Goal: Navigation & Orientation: Find specific page/section

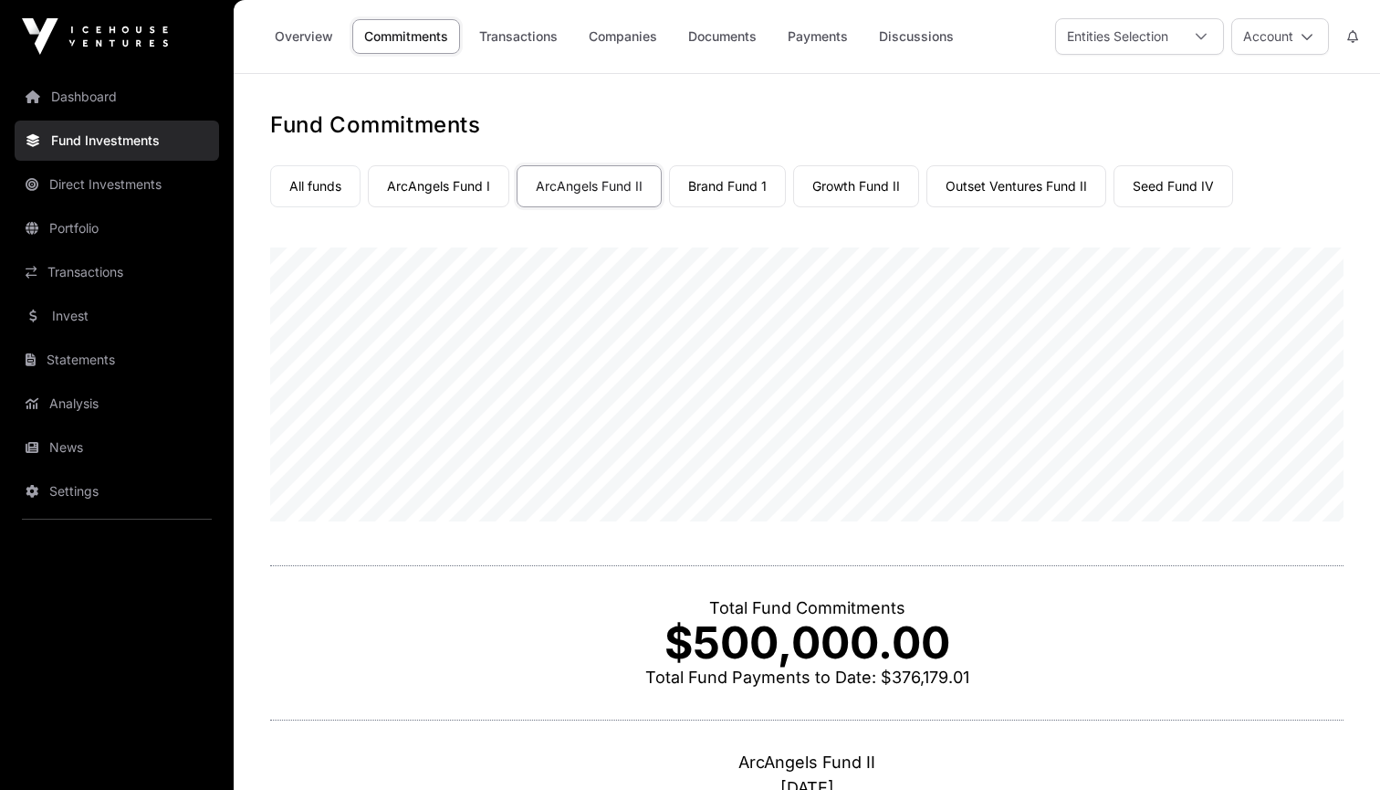
click at [540, 32] on link "Transactions" at bounding box center [518, 36] width 102 height 35
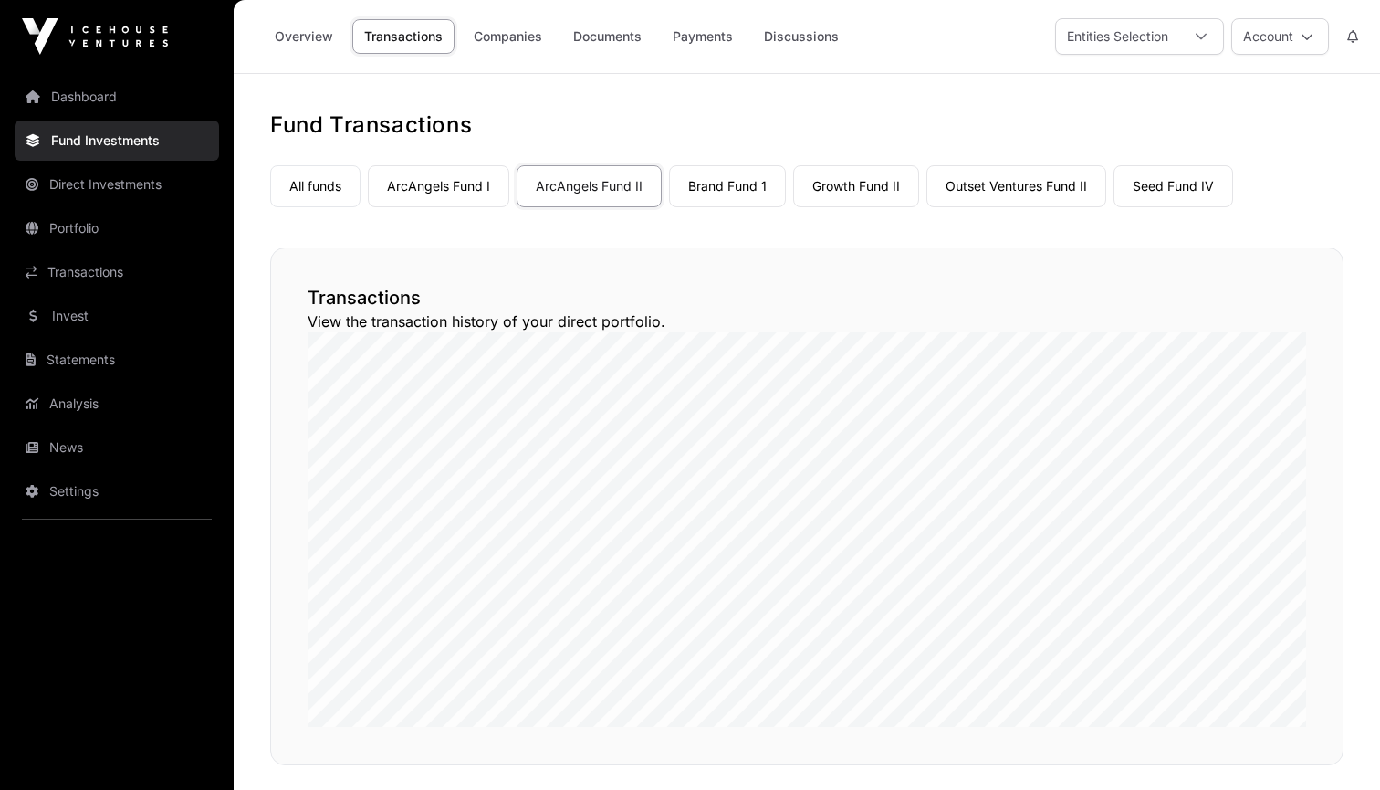
click at [492, 43] on link "Companies" at bounding box center [508, 36] width 92 height 35
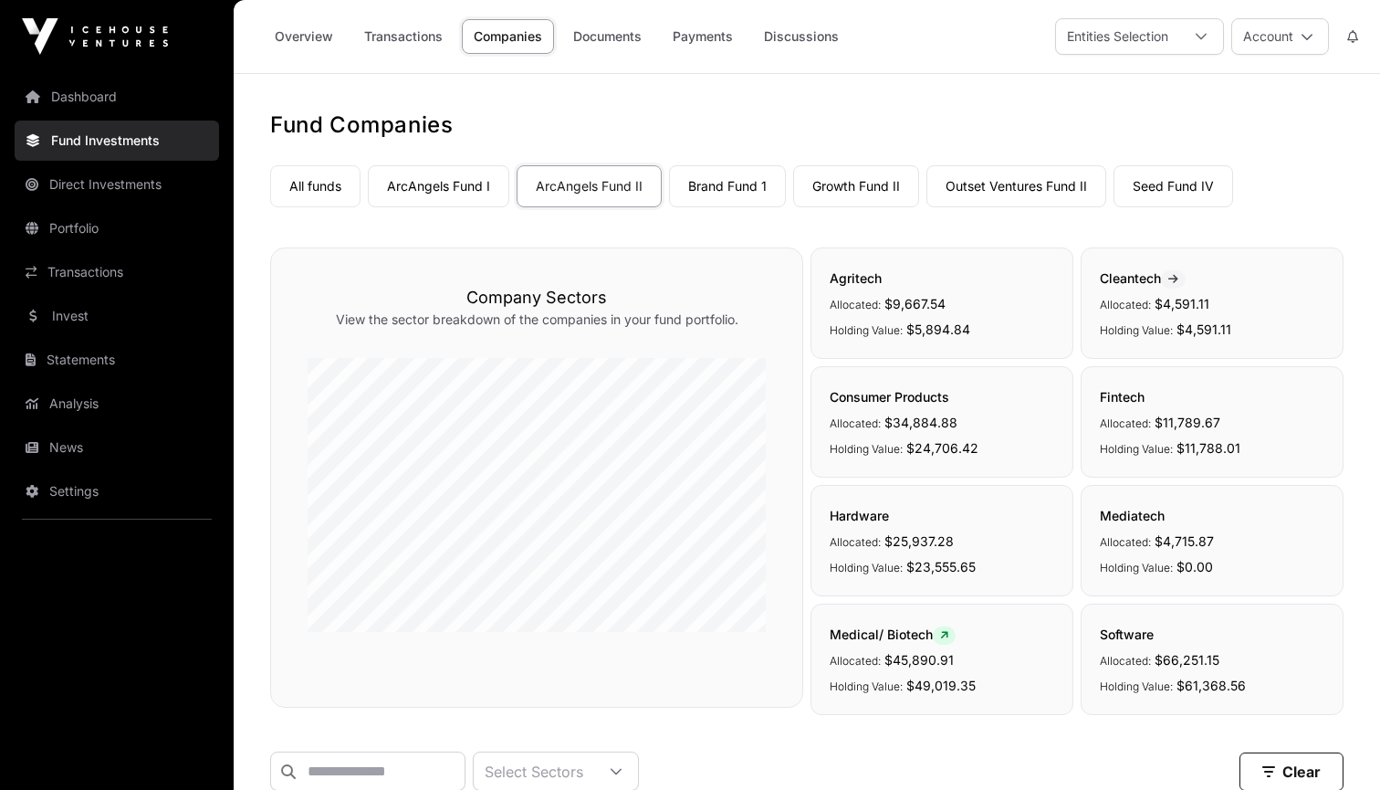
click at [618, 37] on link "Documents" at bounding box center [607, 36] width 92 height 35
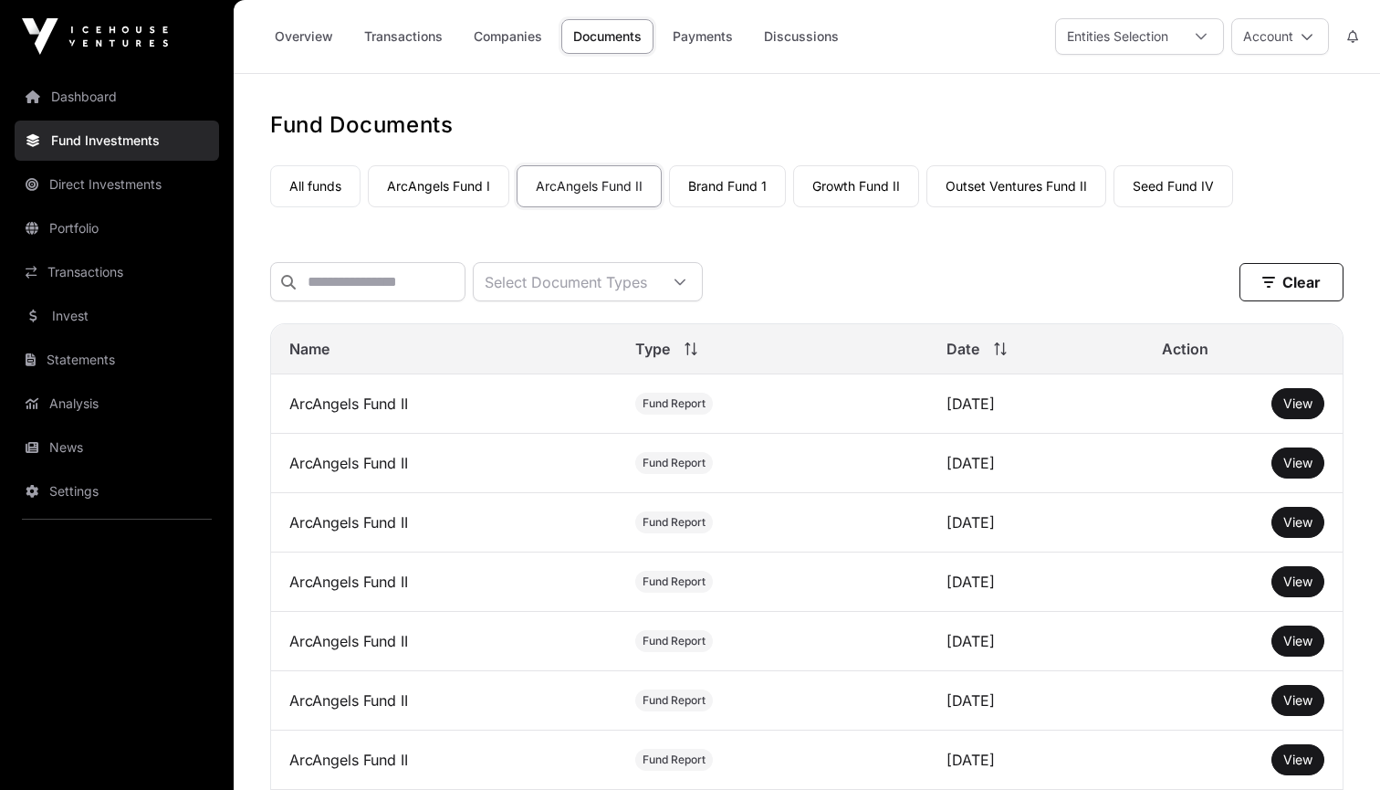
click at [709, 37] on link "Payments" at bounding box center [703, 36] width 84 height 35
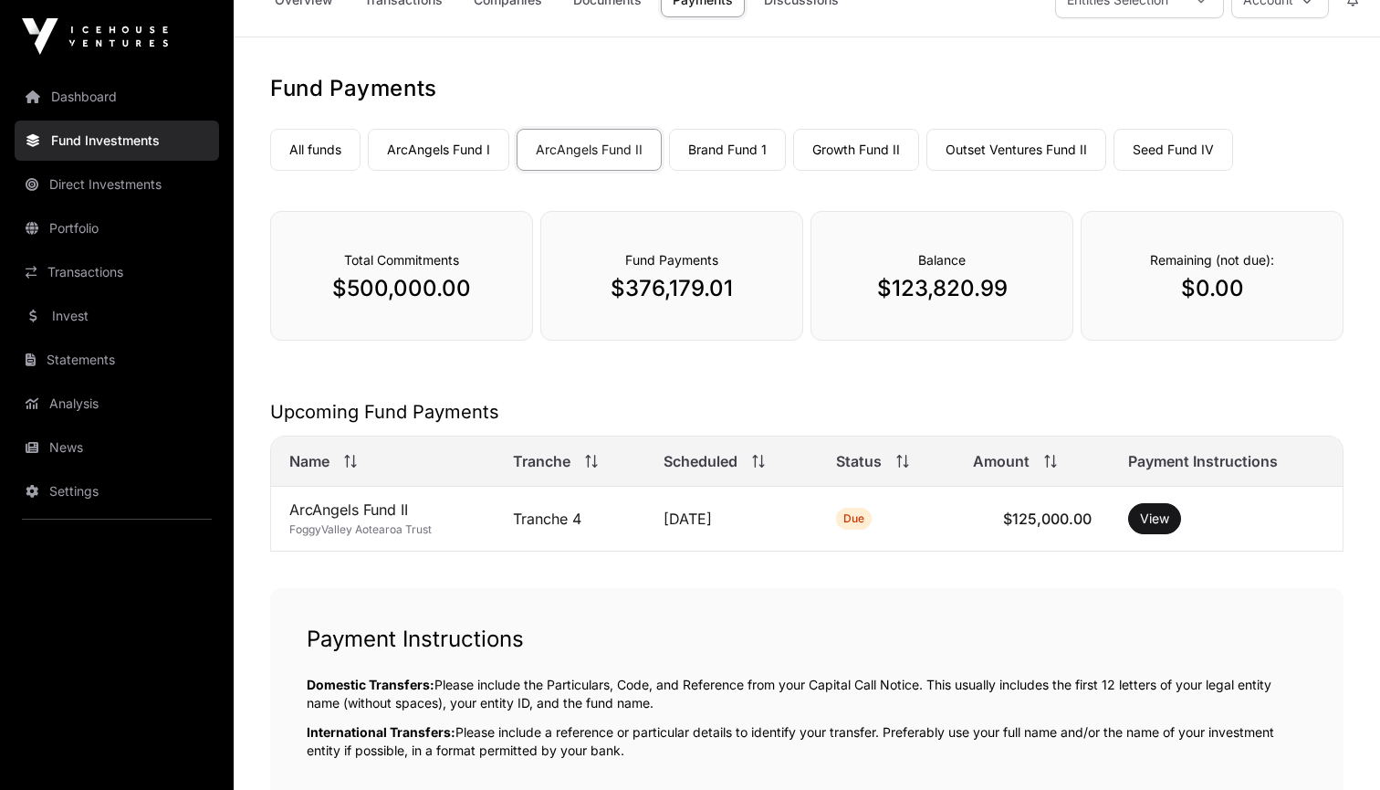
scroll to position [43, 0]
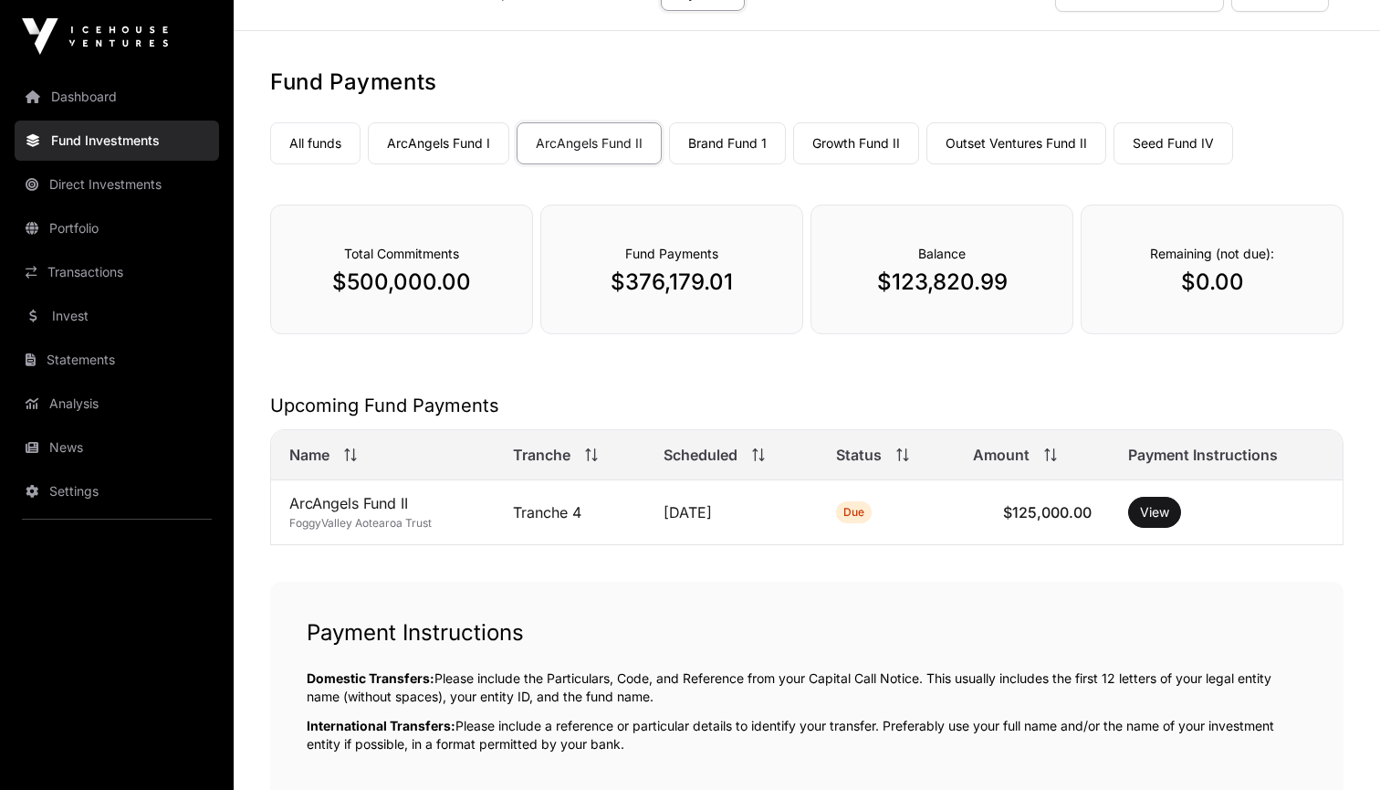
click at [1147, 517] on button "View" at bounding box center [1154, 512] width 53 height 31
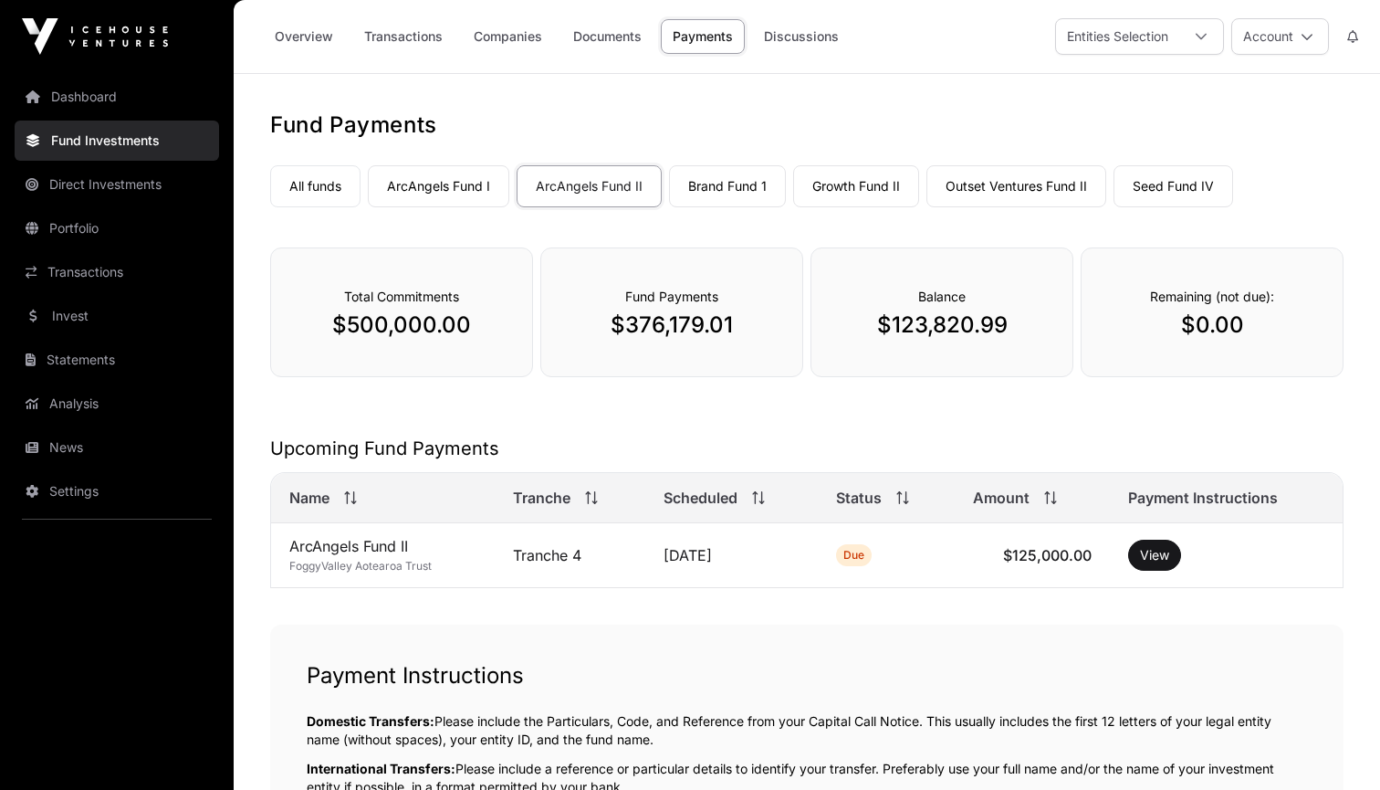
scroll to position [0, 0]
click at [1159, 191] on link "Seed Fund IV" at bounding box center [1174, 186] width 120 height 42
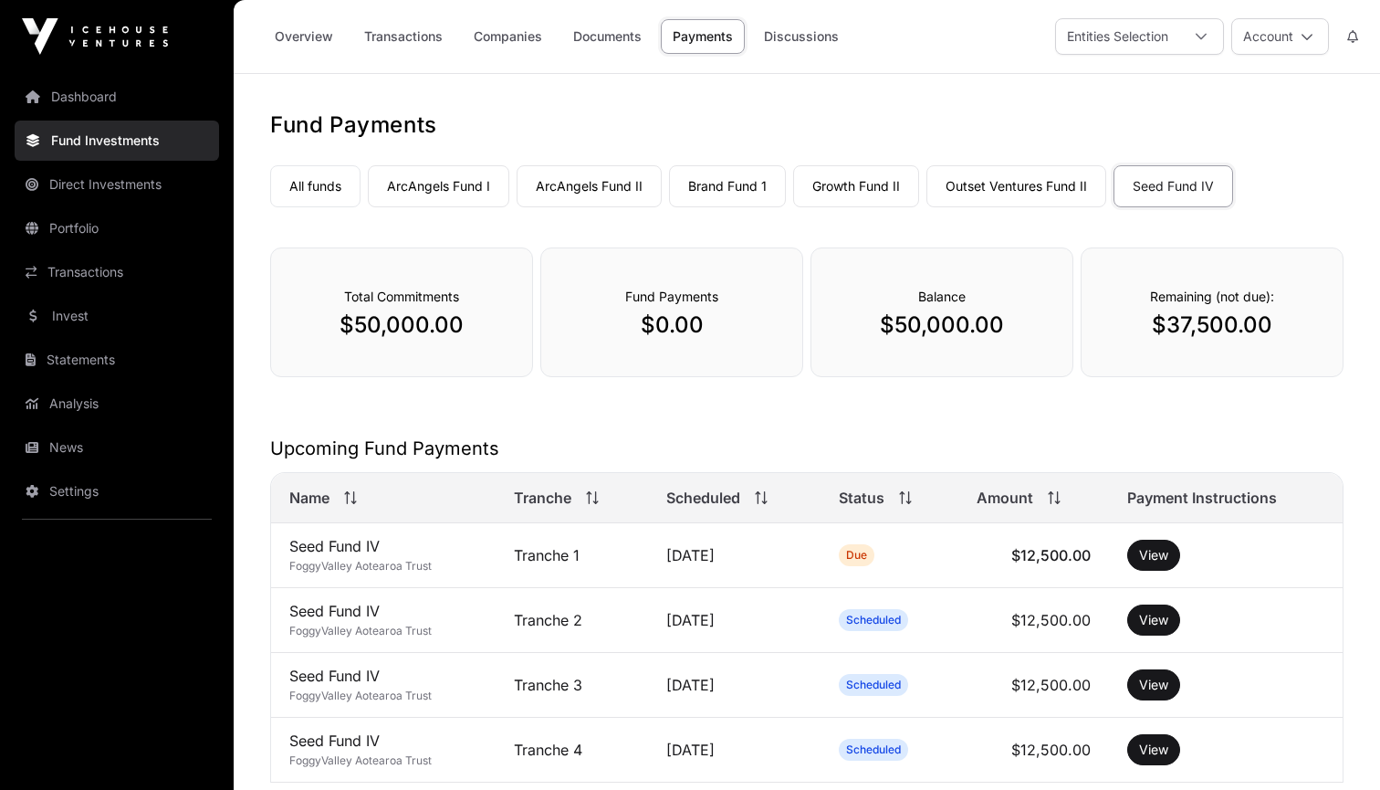
click at [1155, 551] on button "View" at bounding box center [1153, 554] width 53 height 31
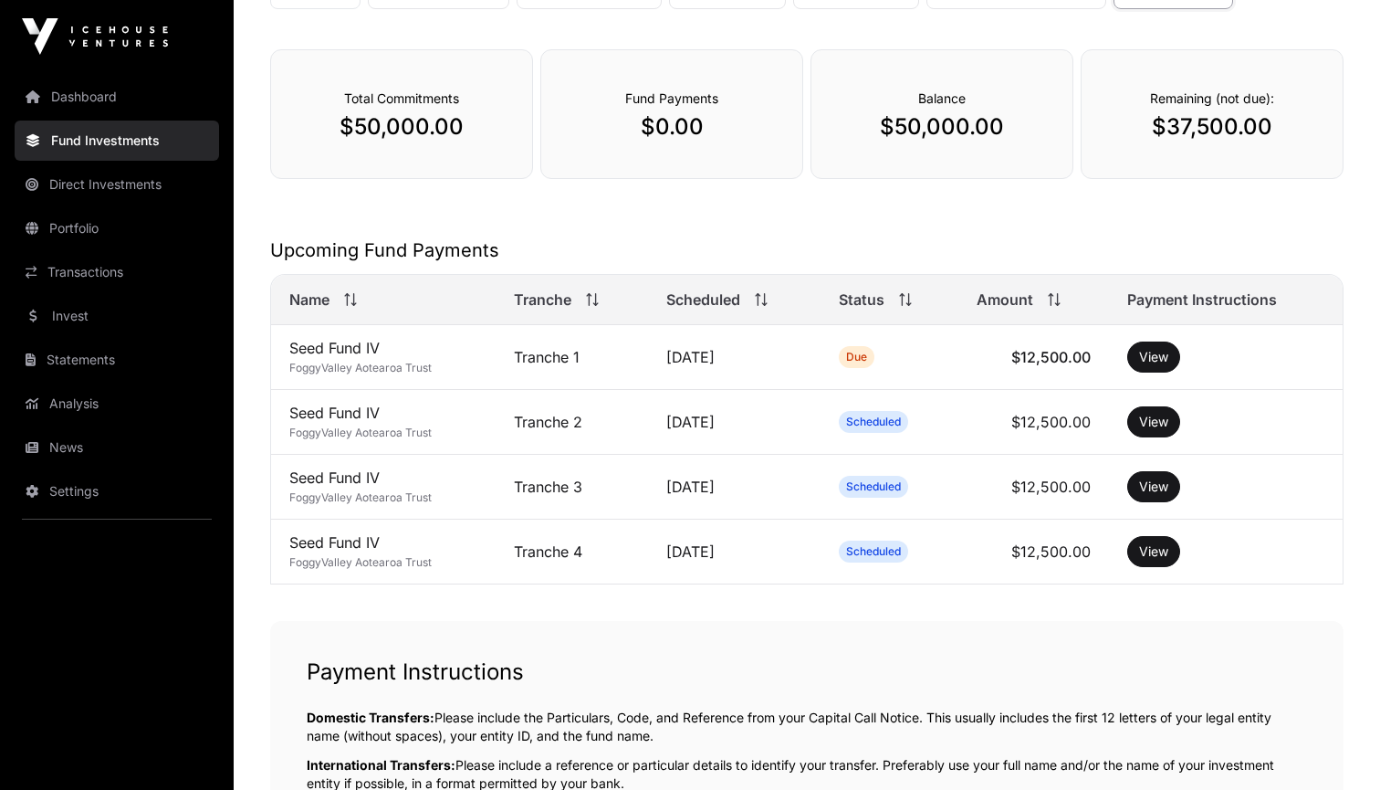
scroll to position [5, 0]
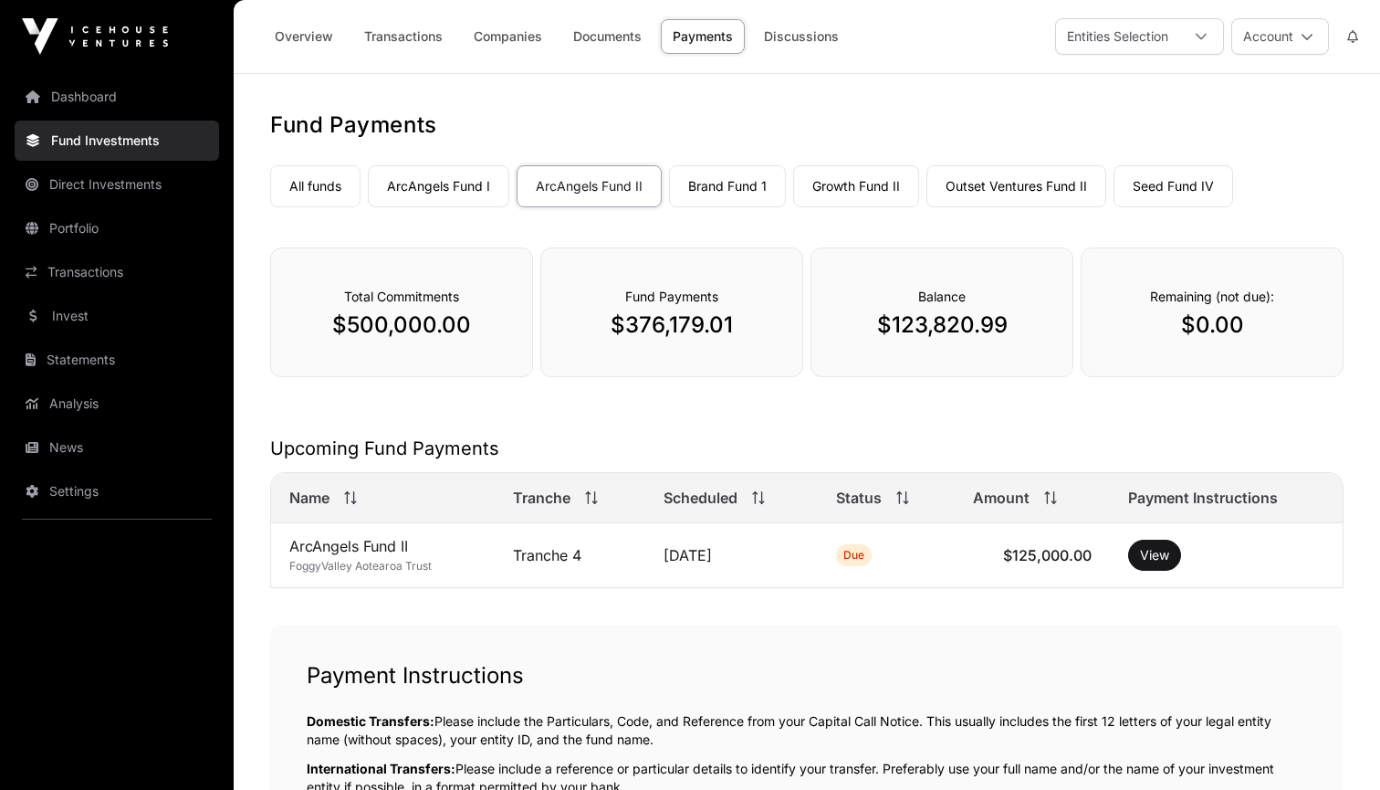
click at [1157, 186] on link "Seed Fund IV" at bounding box center [1174, 186] width 120 height 42
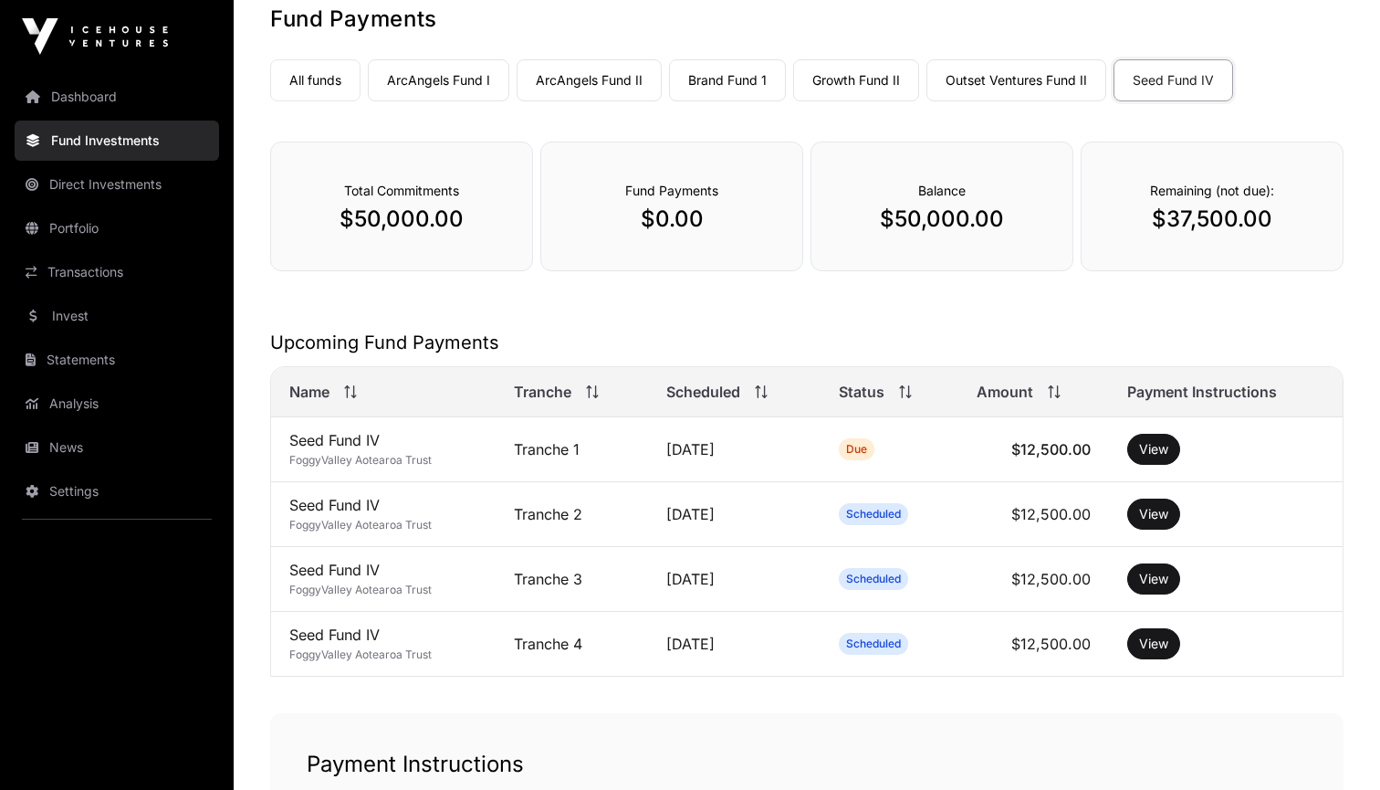
scroll to position [78, 0]
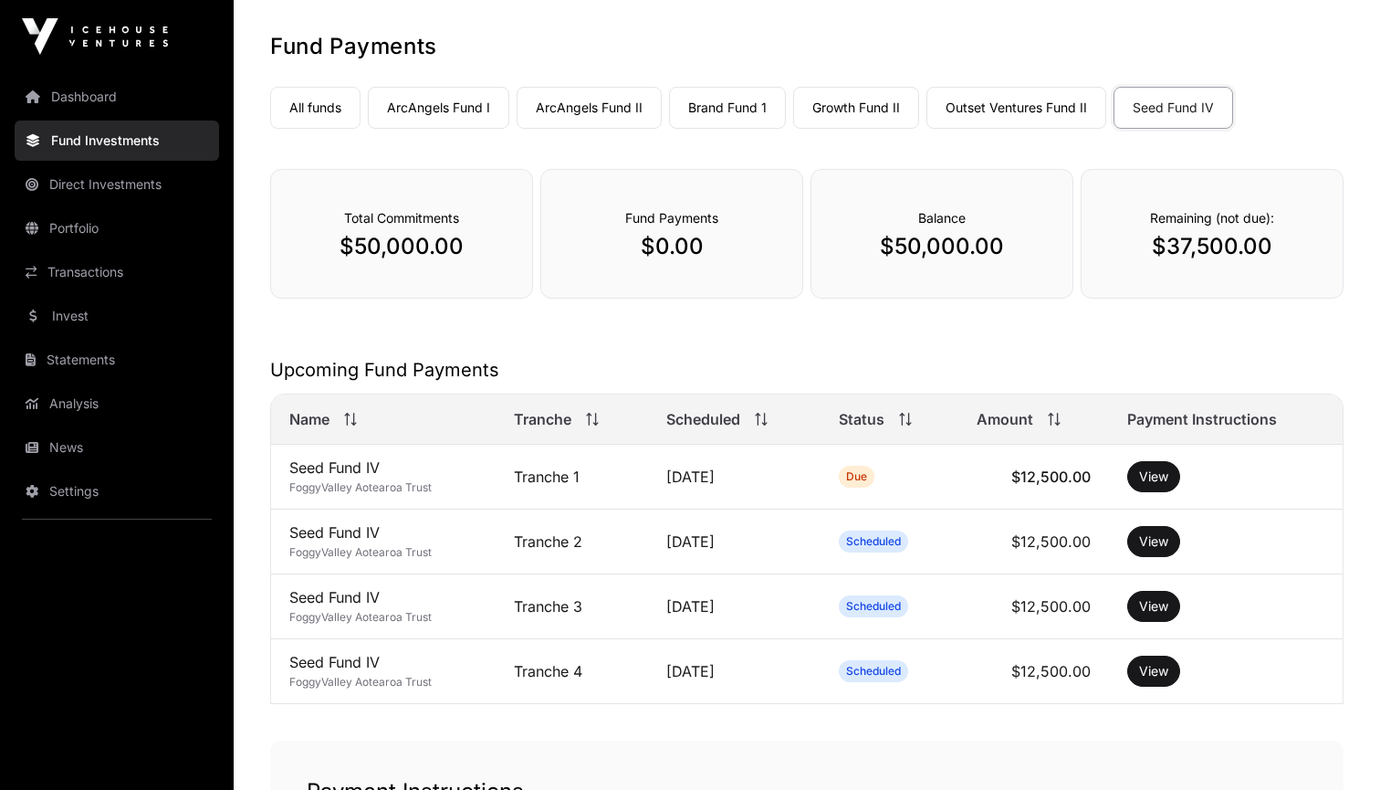
click at [1025, 99] on link "Outset Ventures Fund II" at bounding box center [1016, 108] width 180 height 42
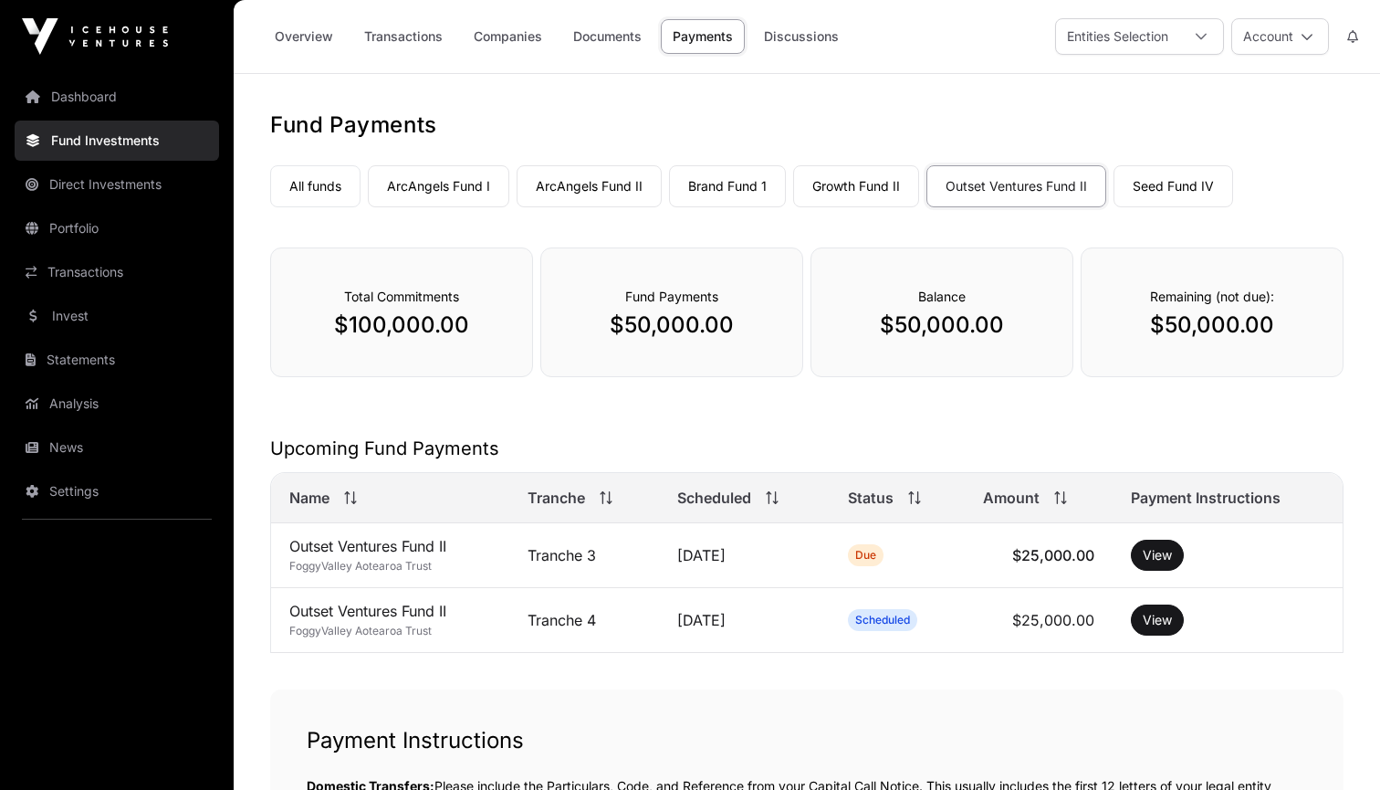
click at [1145, 183] on link "Seed Fund IV" at bounding box center [1174, 186] width 120 height 42
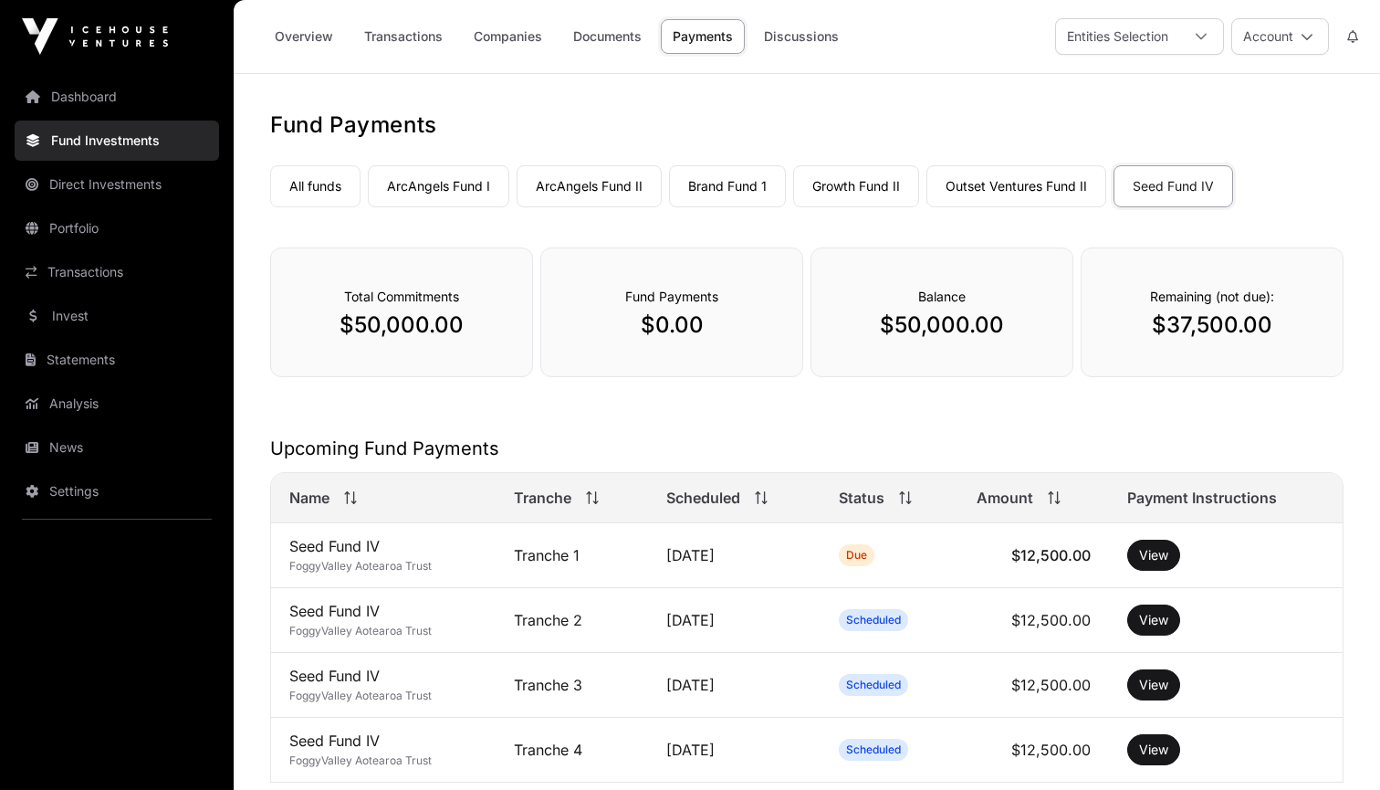
click at [871, 193] on link "Growth Fund II" at bounding box center [856, 186] width 126 height 42
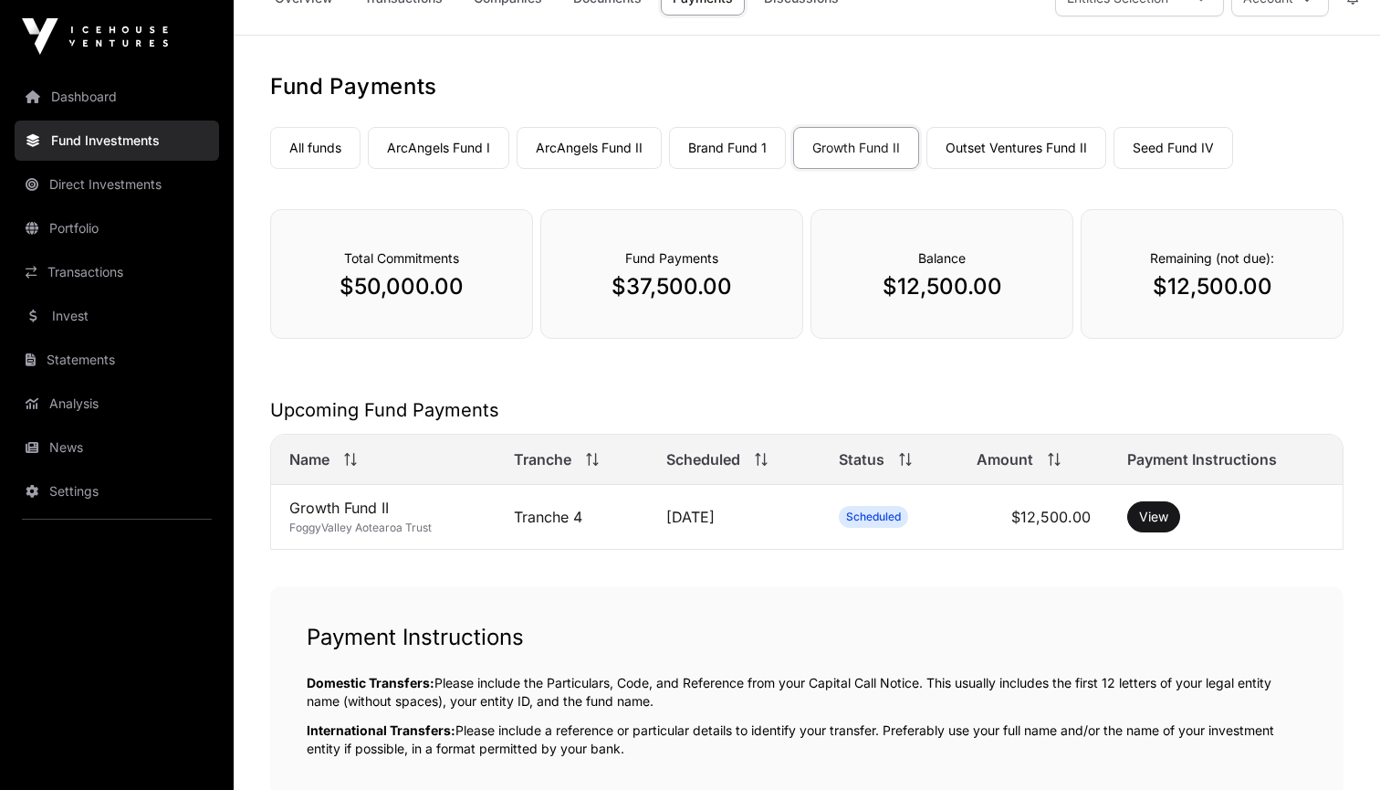
scroll to position [35, 0]
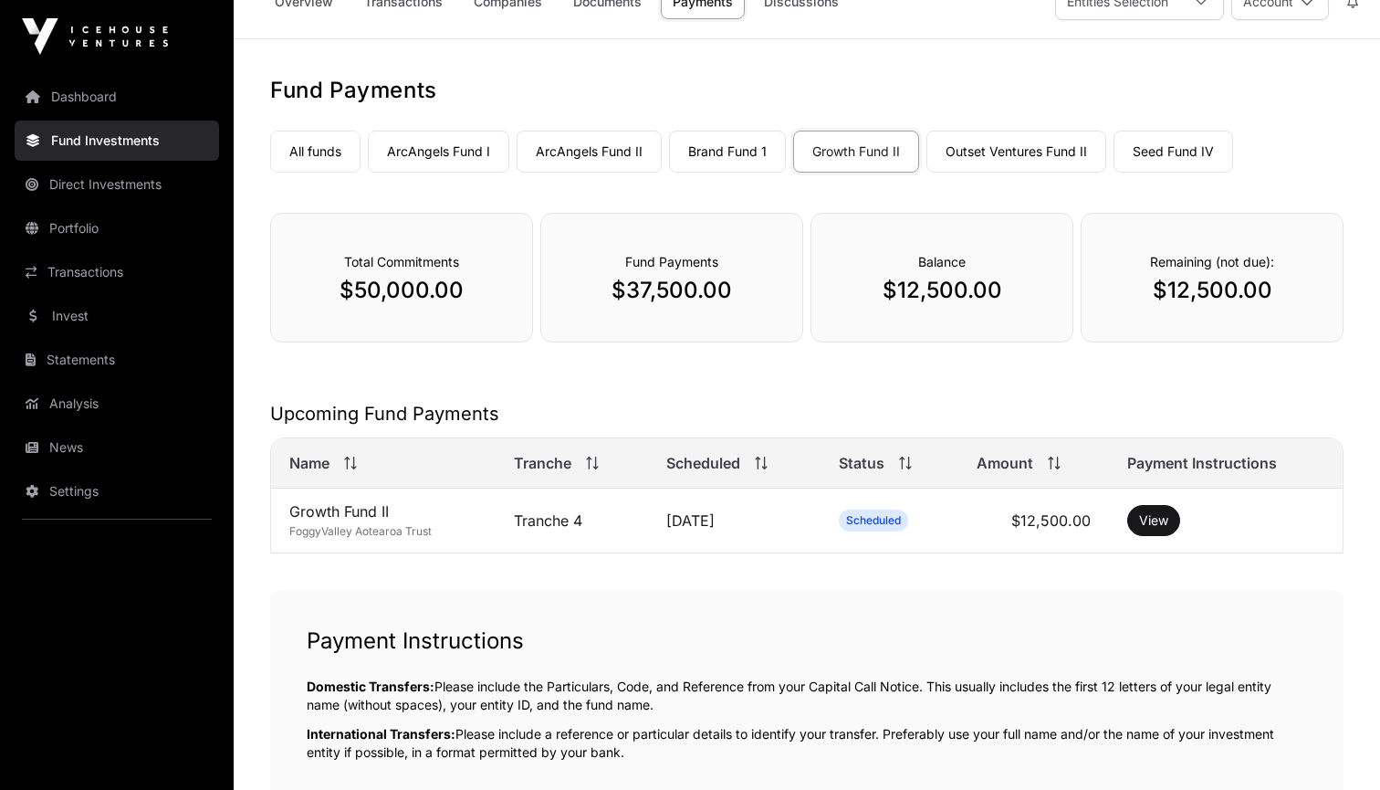
click at [1162, 152] on link "Seed Fund IV" at bounding box center [1174, 152] width 120 height 42
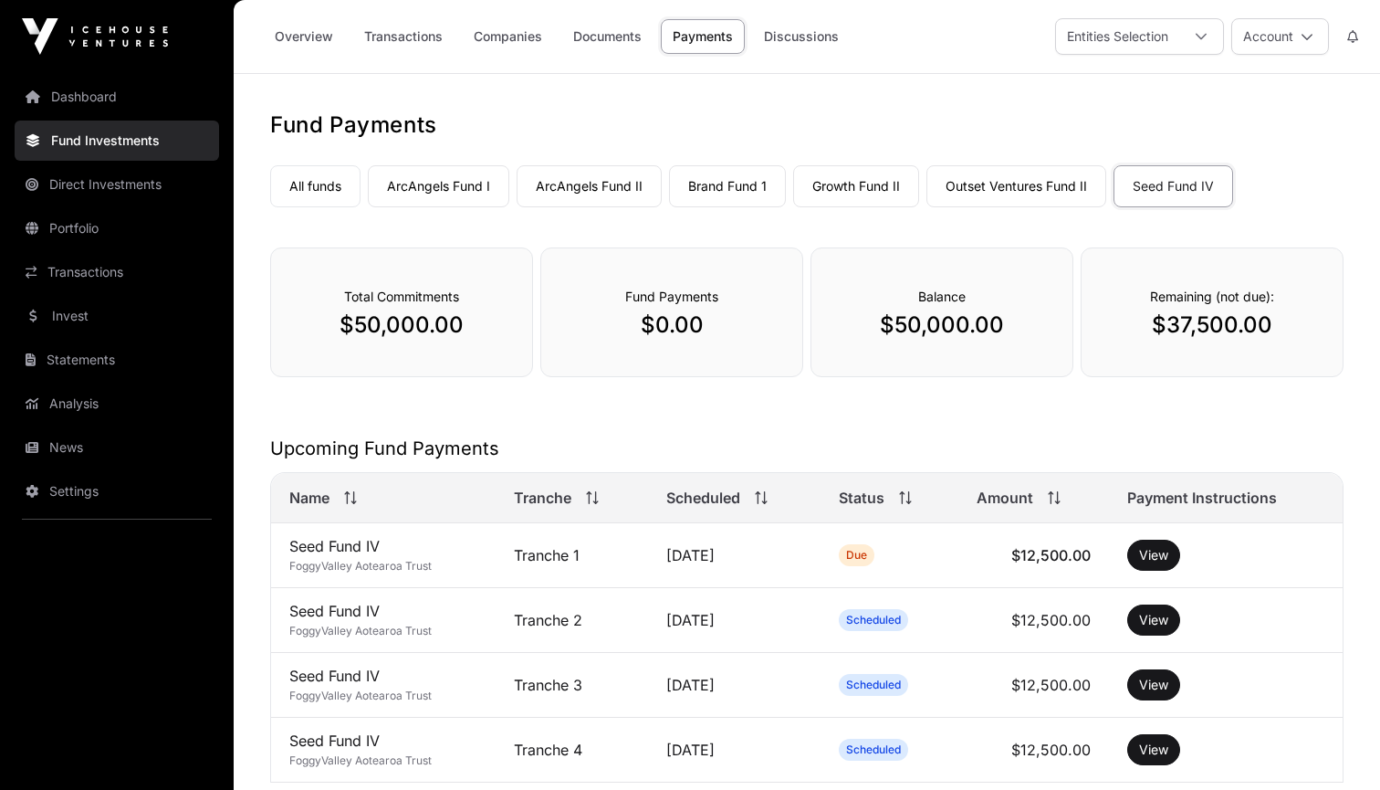
click at [1031, 183] on link "Outset Ventures Fund II" at bounding box center [1016, 186] width 180 height 42
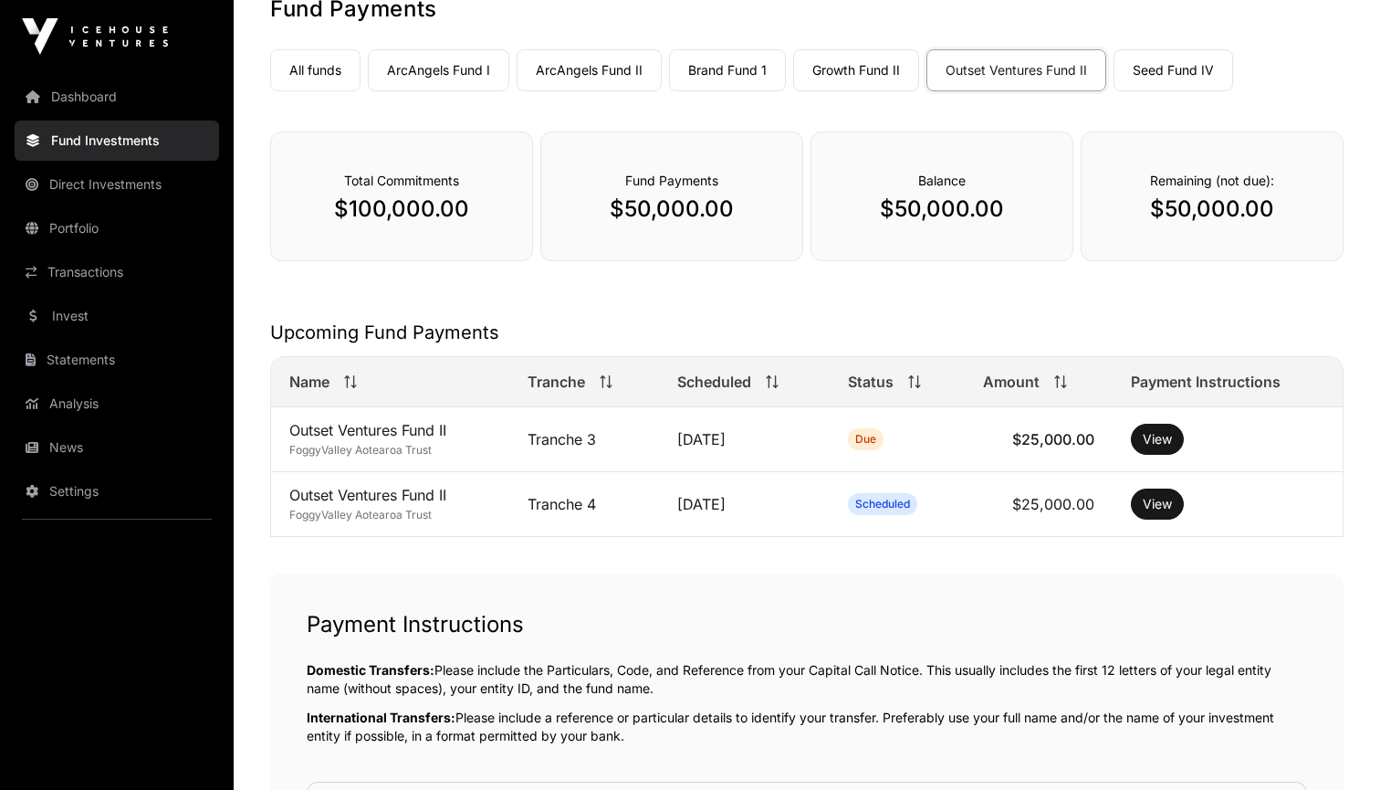
scroll to position [115, 0]
click at [873, 74] on link "Growth Fund II" at bounding box center [856, 71] width 126 height 42
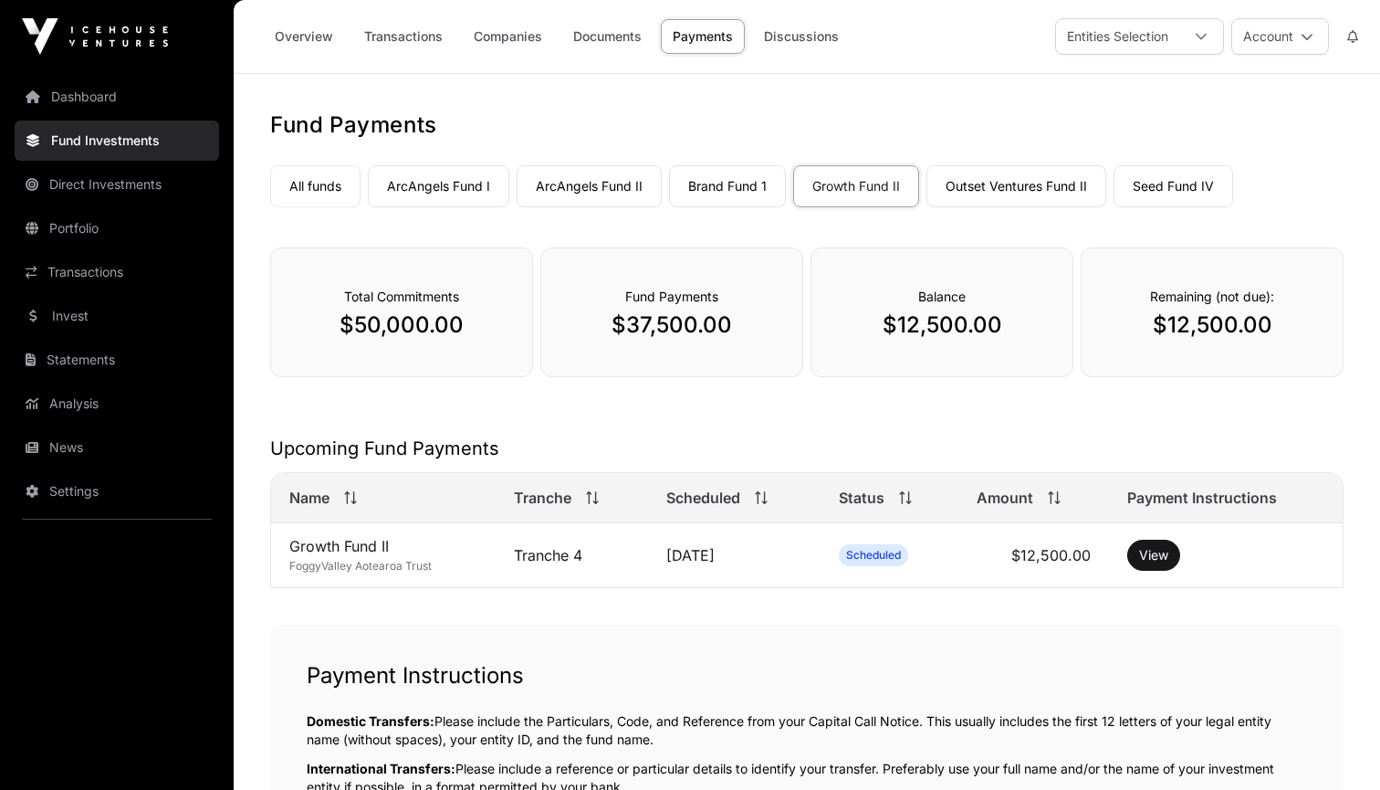
click at [714, 186] on link "Brand Fund 1" at bounding box center [727, 186] width 117 height 42
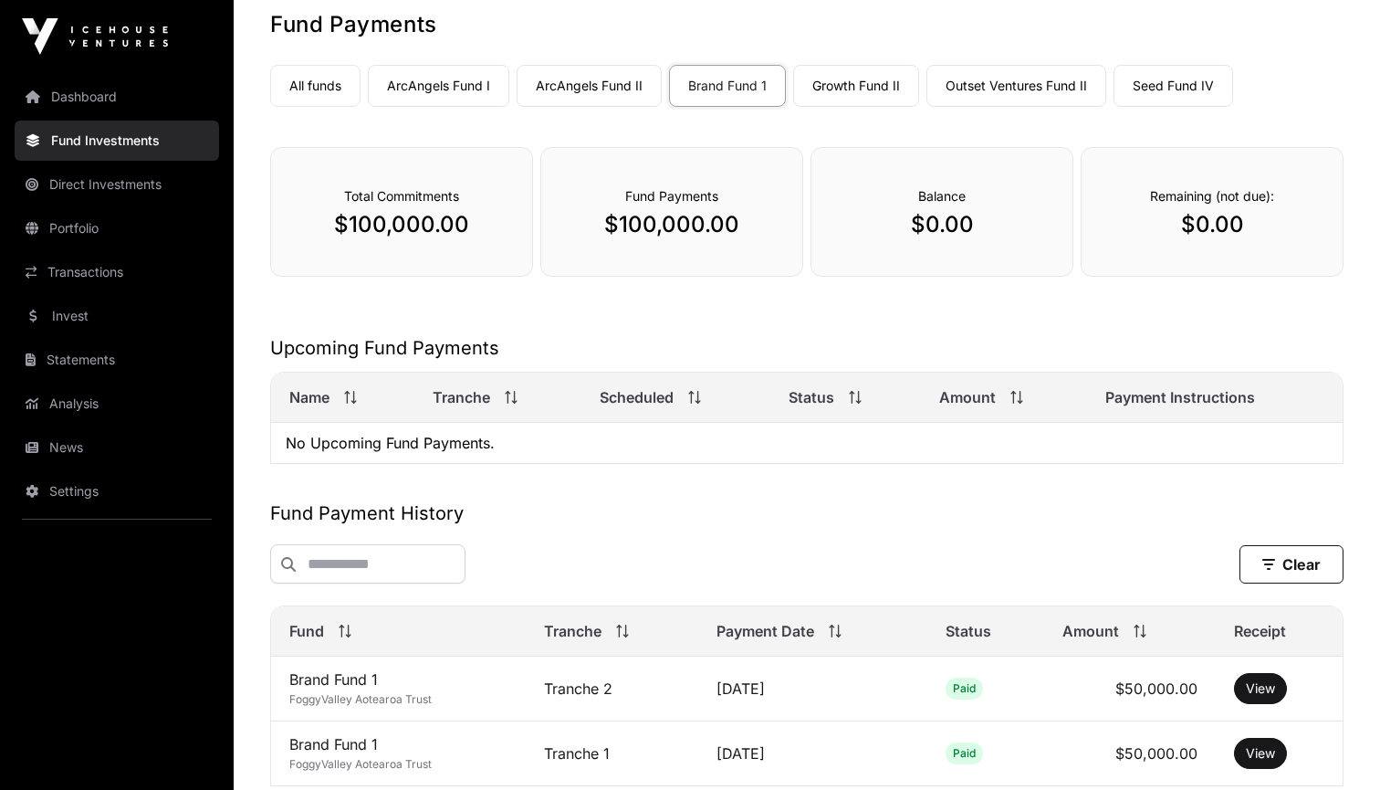
scroll to position [93, 0]
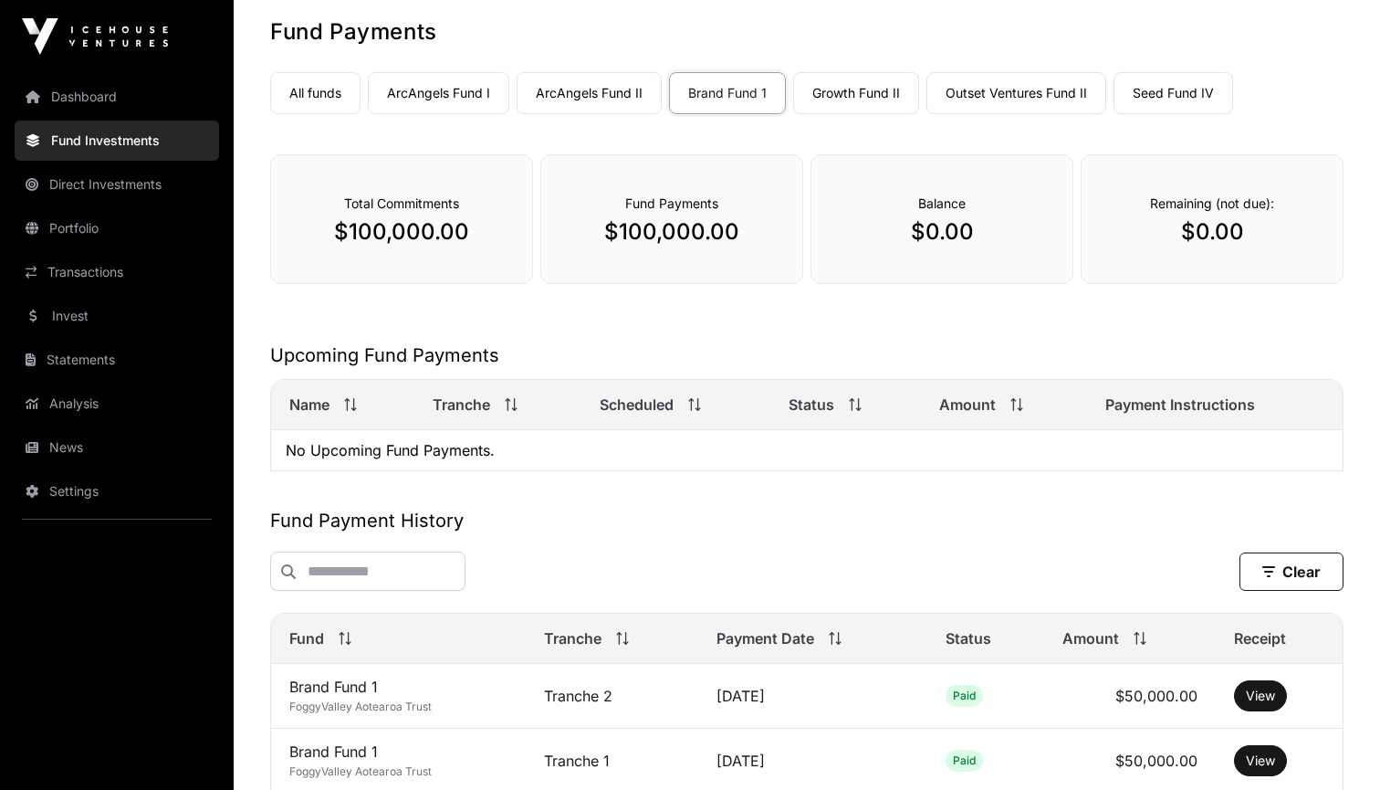
click at [595, 90] on link "ArcAngels Fund II" at bounding box center [589, 93] width 145 height 42
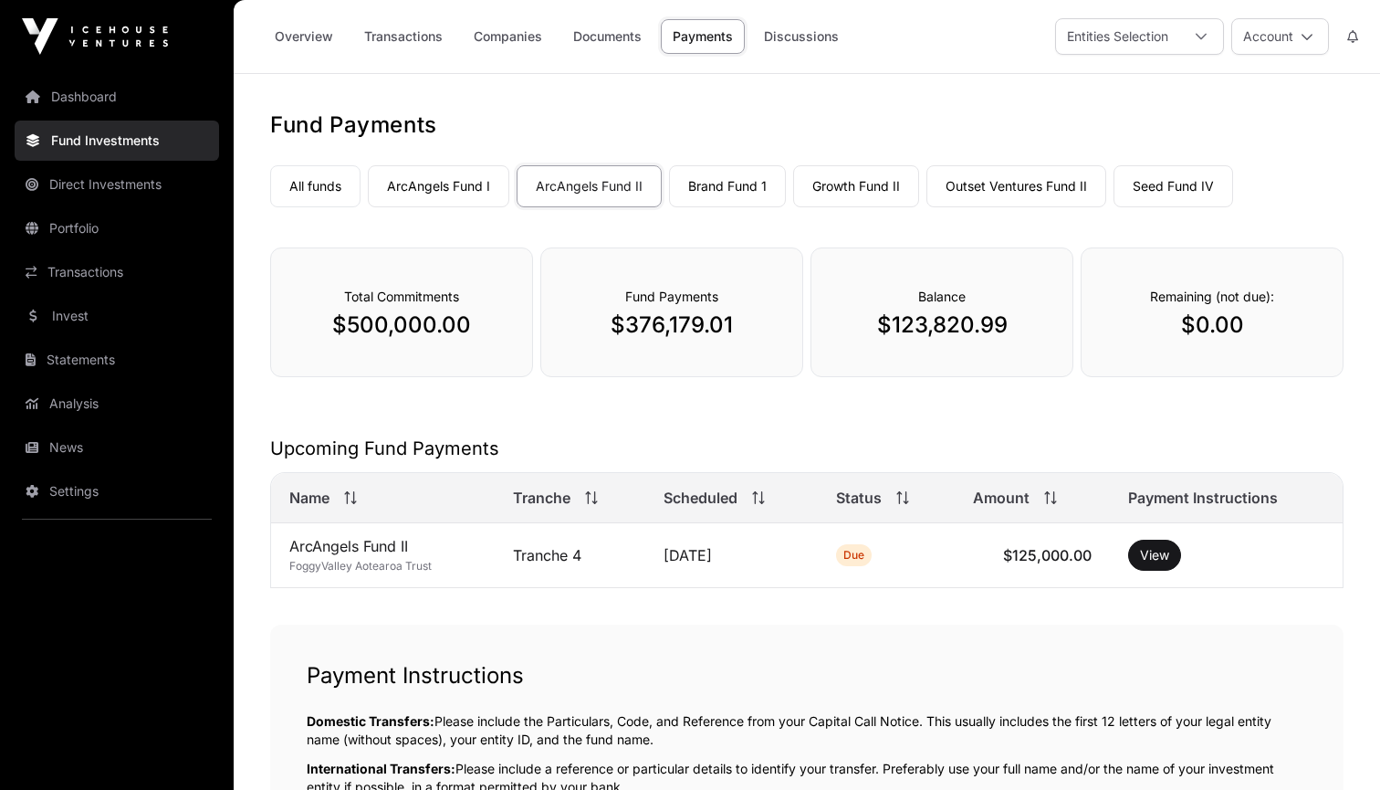
click at [468, 191] on link "ArcAngels Fund I" at bounding box center [438, 186] width 141 height 42
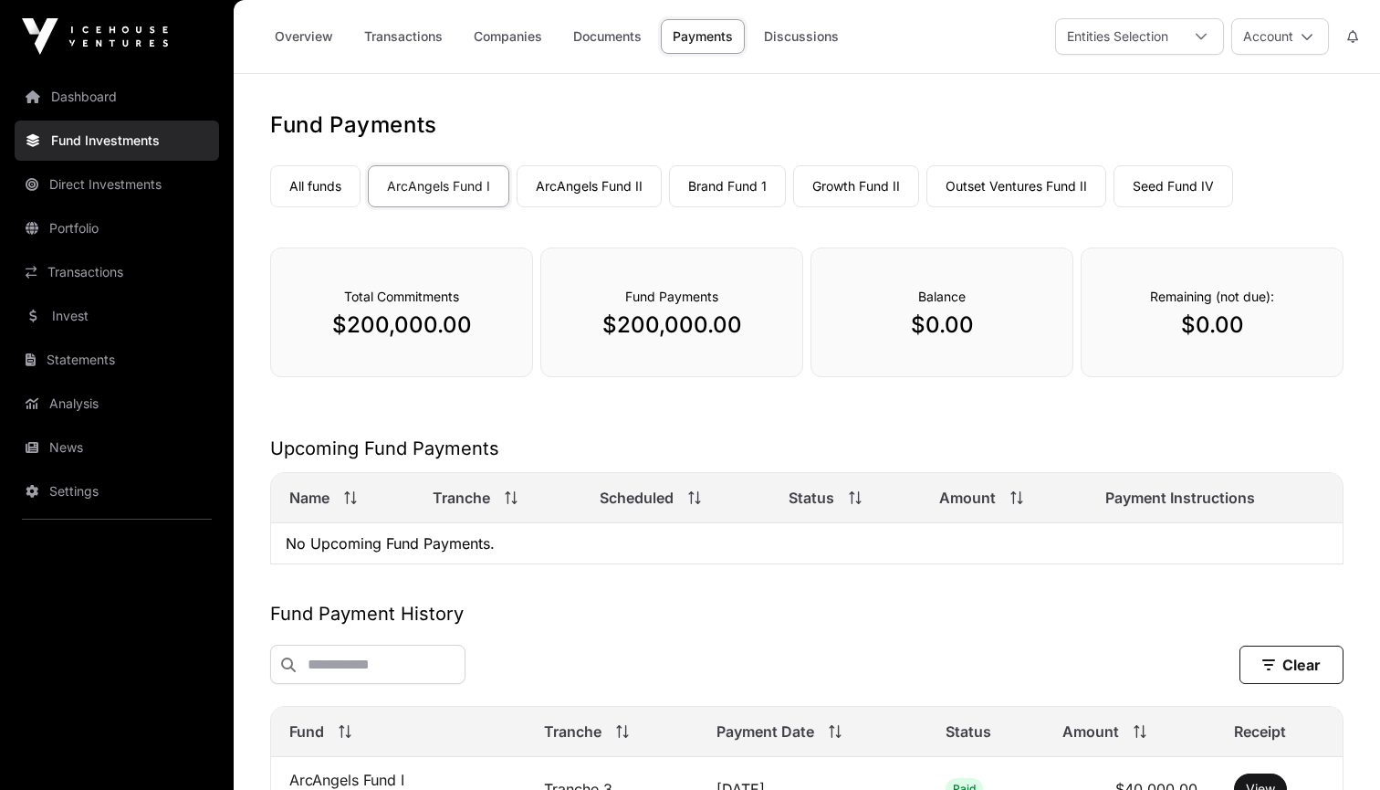
click at [323, 189] on link "All funds" at bounding box center [315, 186] width 90 height 42
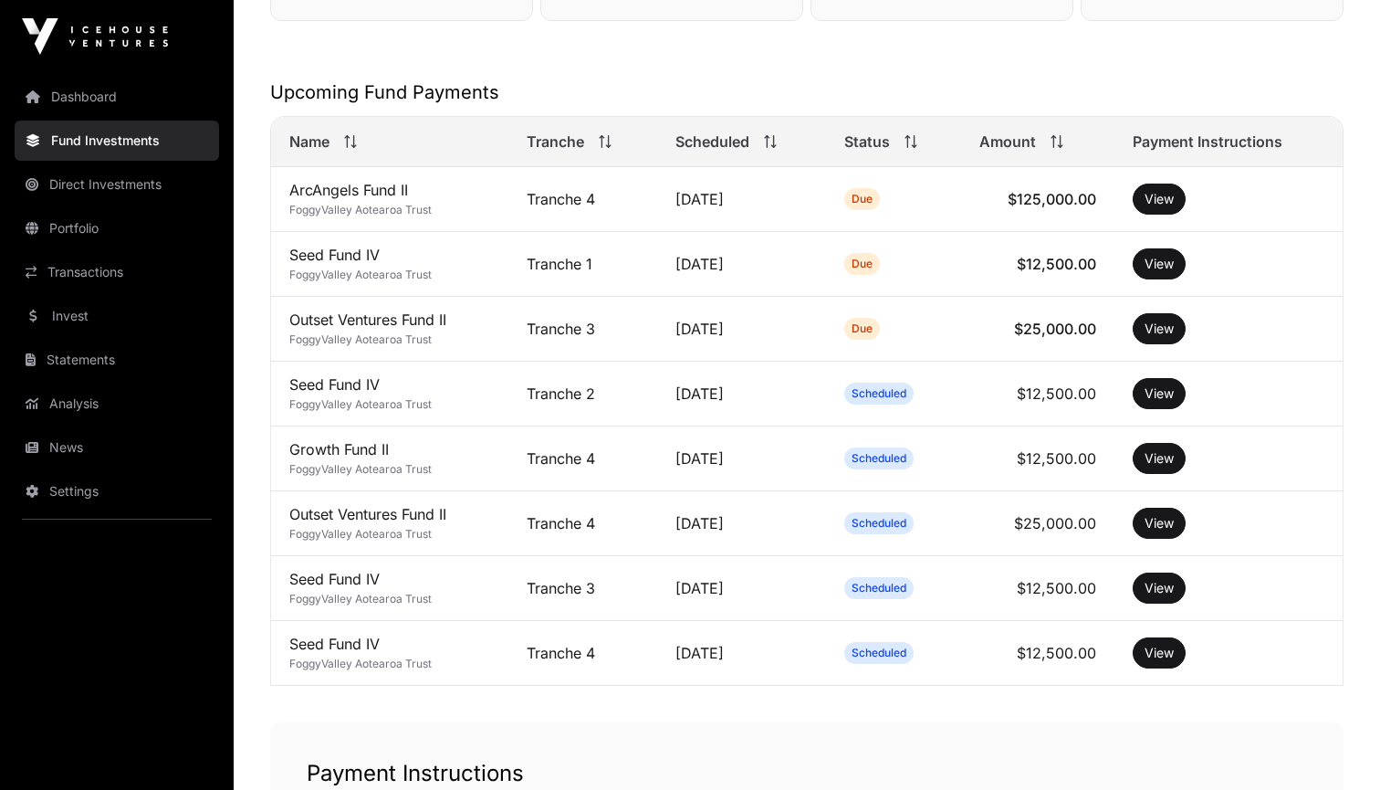
scroll to position [358, 0]
